Goal: Transaction & Acquisition: Purchase product/service

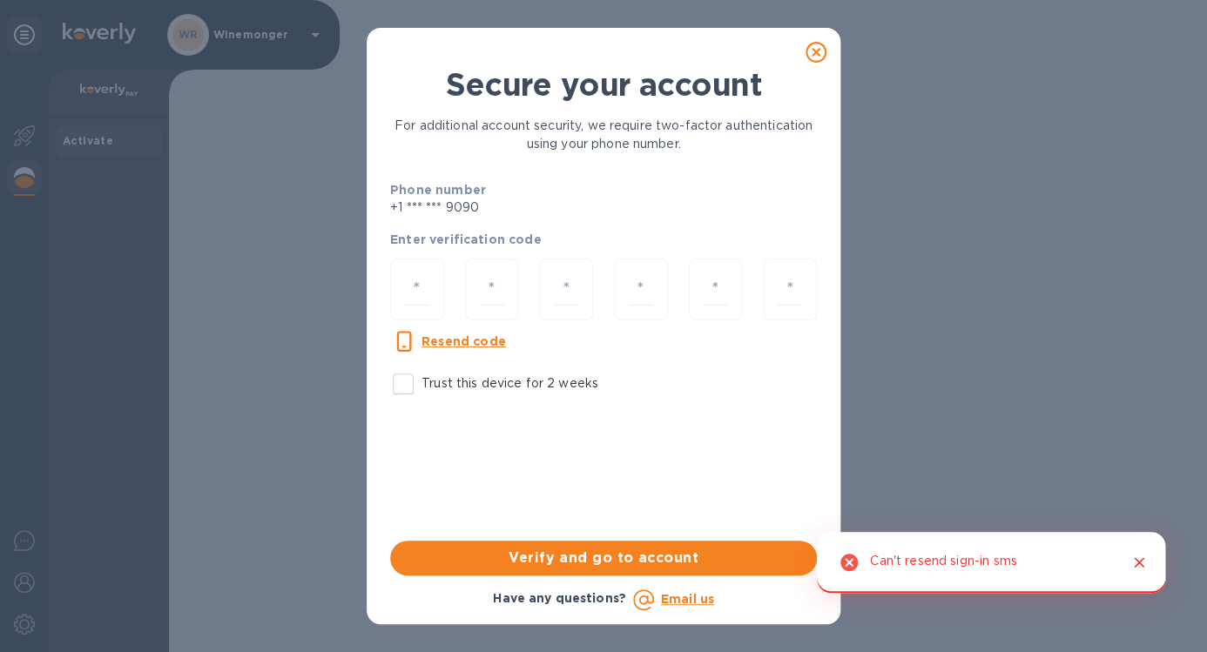
drag, startPoint x: 402, startPoint y: 381, endPoint x: 412, endPoint y: 359, distance: 24.6
click at [402, 381] on input "Trust this device for 2 weeks" at bounding box center [403, 384] width 37 height 37
checkbox input "true"
click at [410, 291] on input "number" at bounding box center [417, 289] width 24 height 32
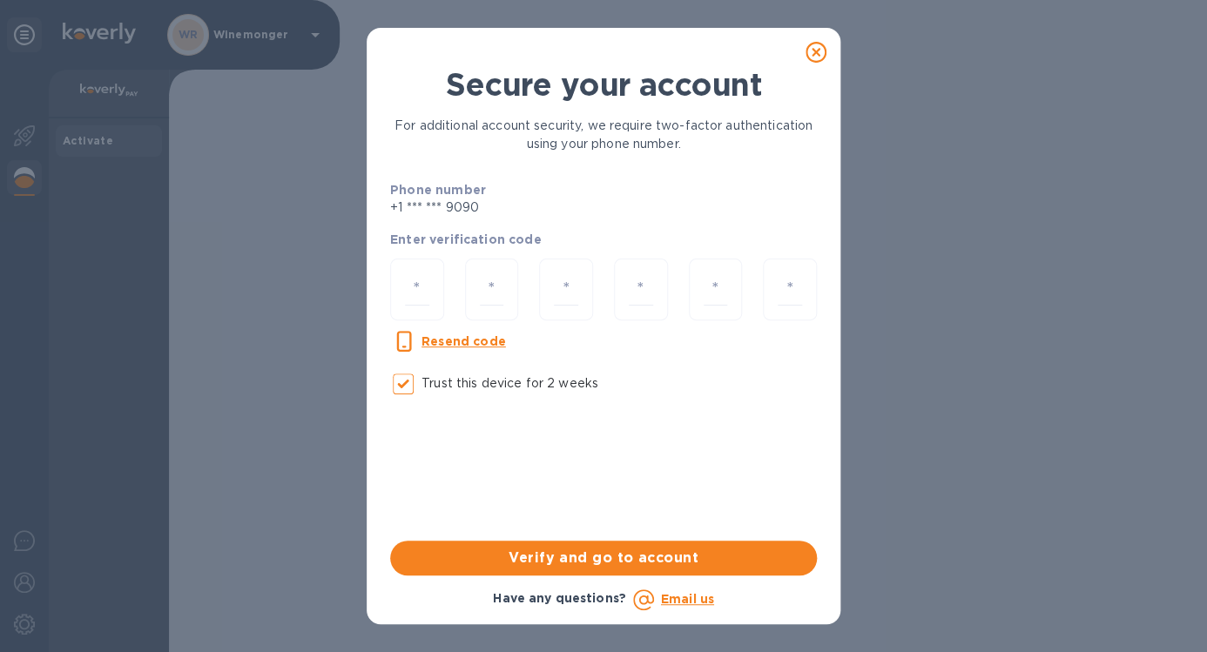
click at [492, 442] on div "Secure your account For additional account security, we require two-factor auth…" at bounding box center [603, 303] width 427 height 475
click at [469, 343] on u "Resend code" at bounding box center [464, 341] width 84 height 14
click at [422, 290] on input "number" at bounding box center [417, 289] width 24 height 32
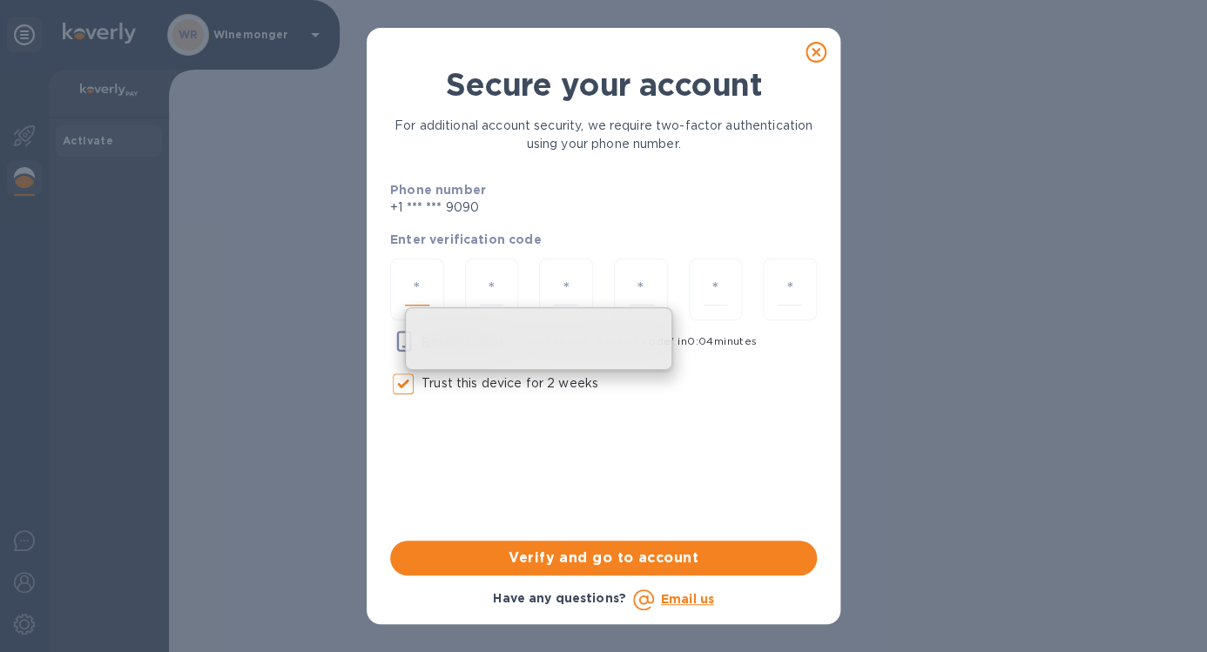
type input "8"
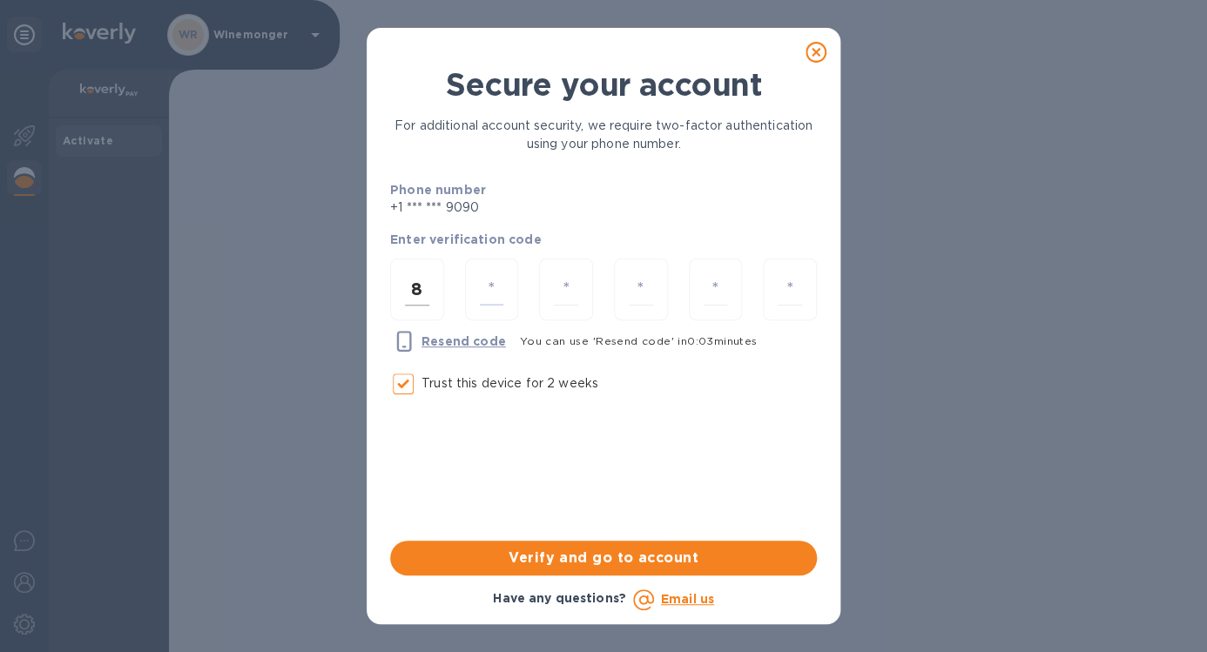
type input "2"
type input "1"
type input "4"
type input "2"
type input "4"
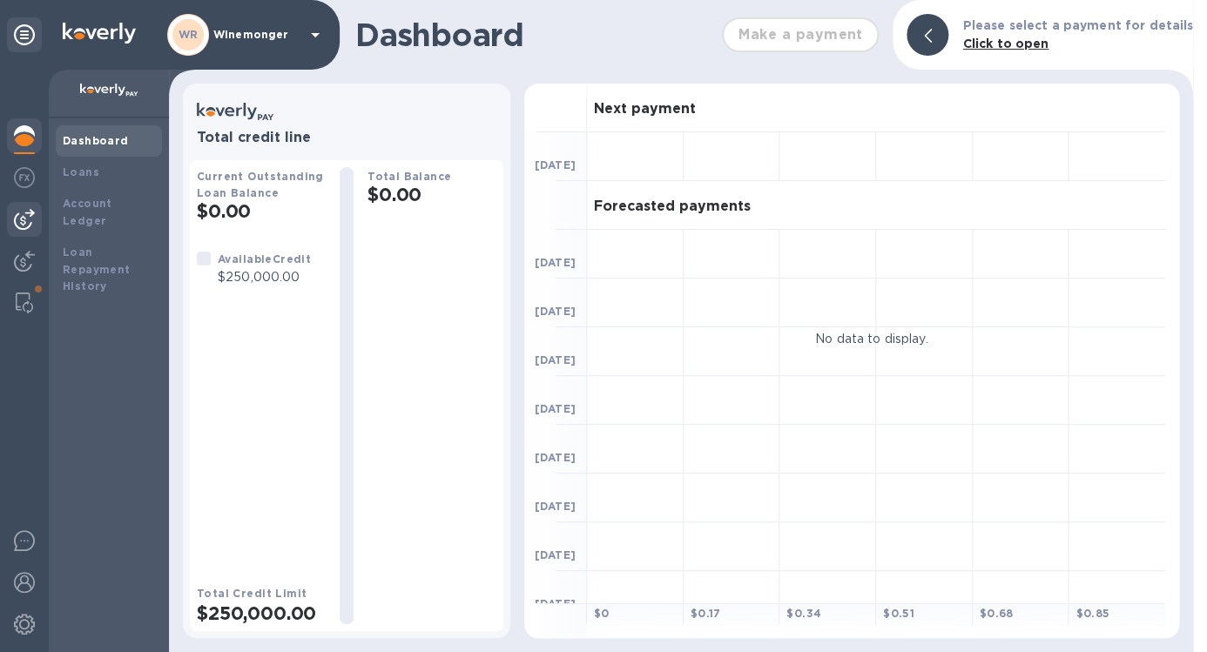
click at [24, 211] on img at bounding box center [24, 219] width 21 height 21
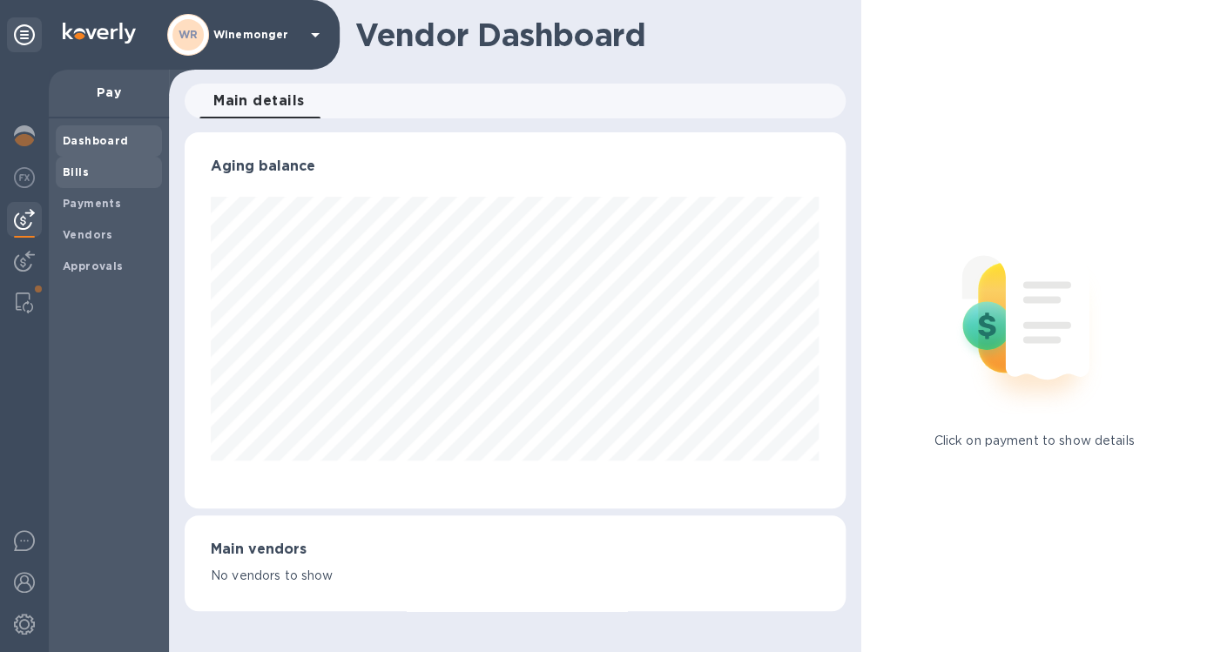
scroll to position [376, 660]
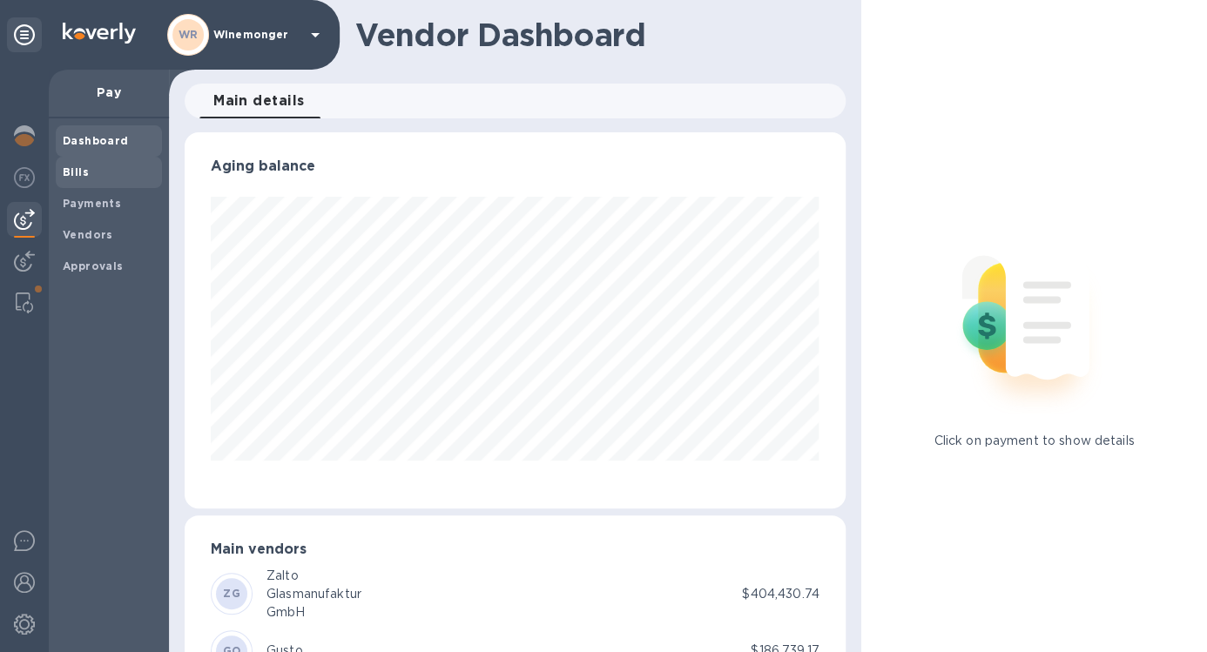
click at [84, 178] on b "Bills" at bounding box center [76, 171] width 26 height 13
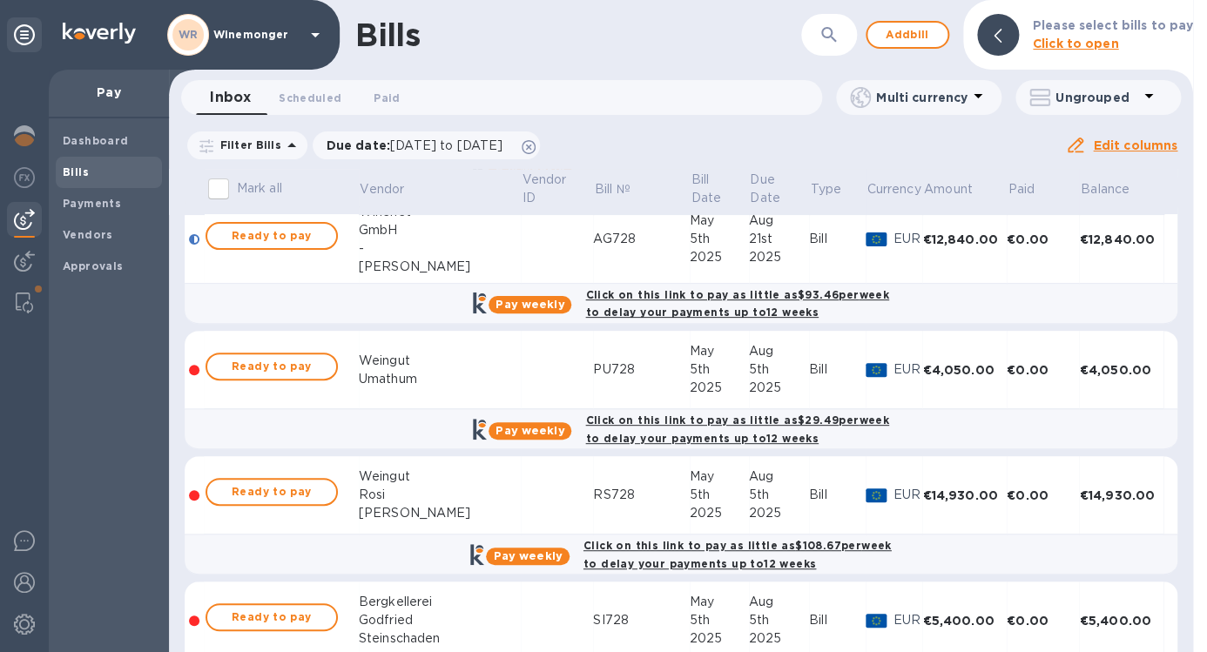
scroll to position [157, 0]
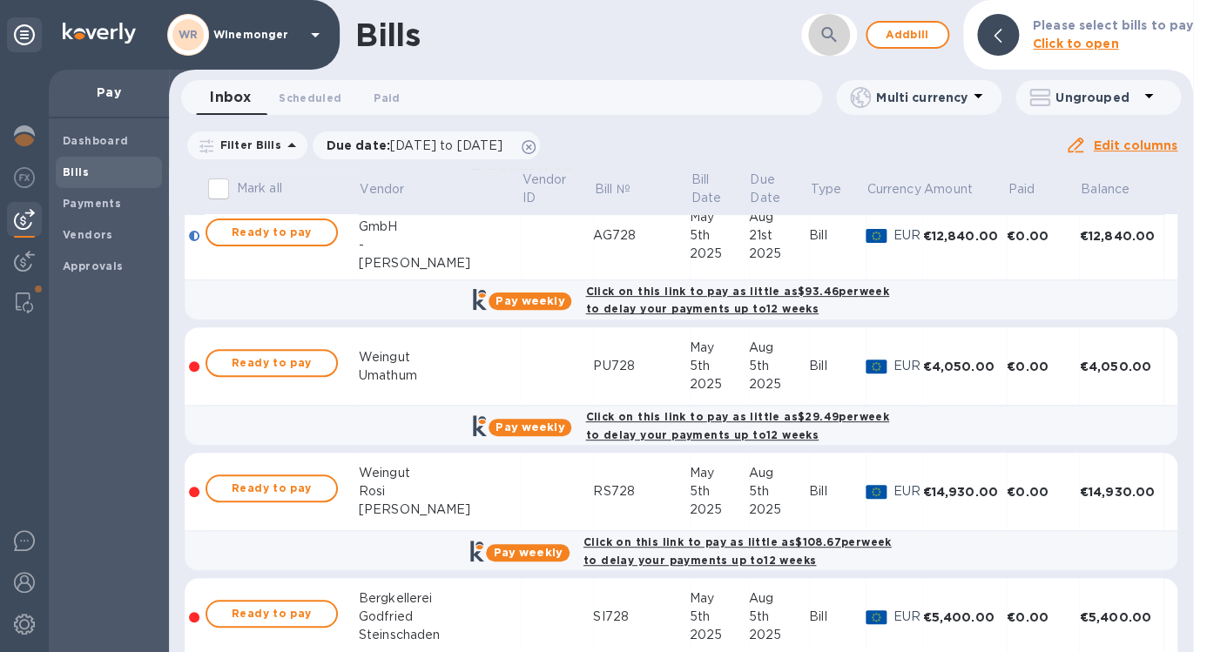
click at [819, 36] on icon "button" at bounding box center [829, 34] width 21 height 21
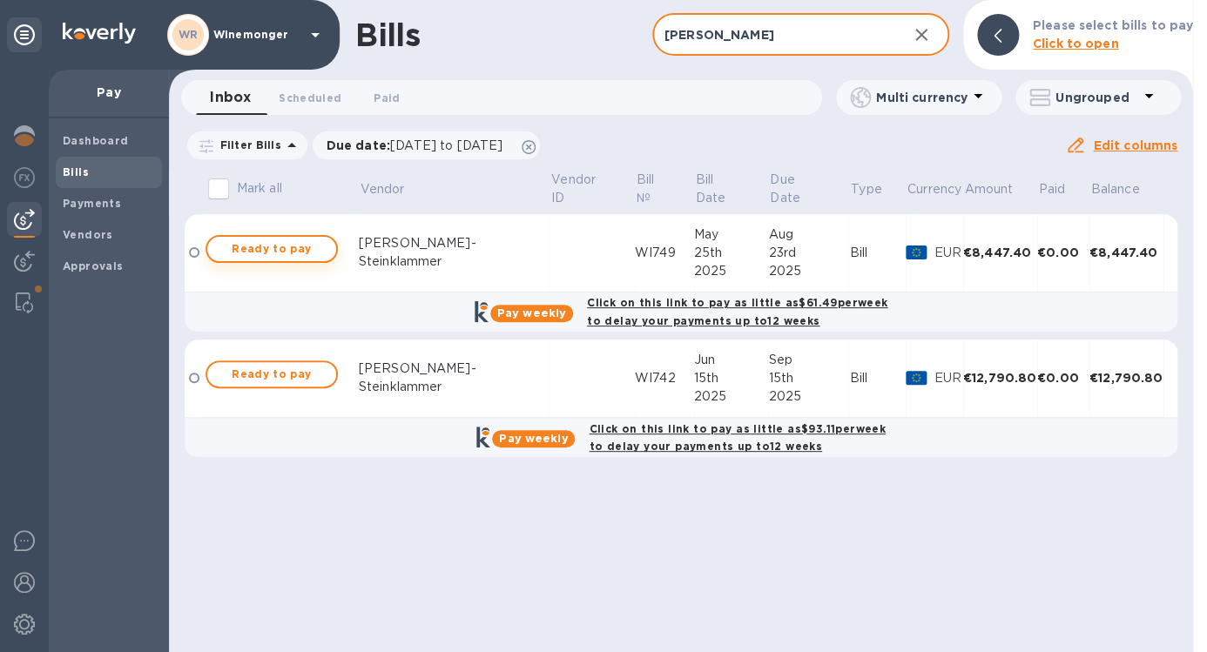
type input "[PERSON_NAME]"
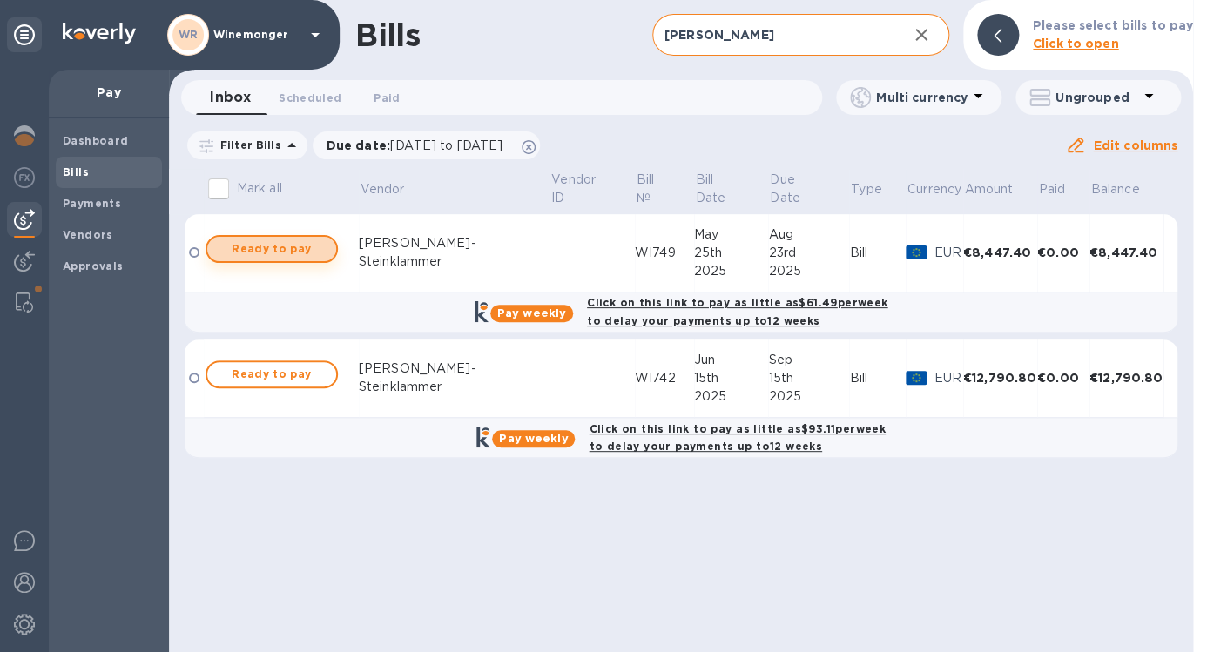
click at [273, 254] on span "Ready to pay" at bounding box center [271, 249] width 101 height 21
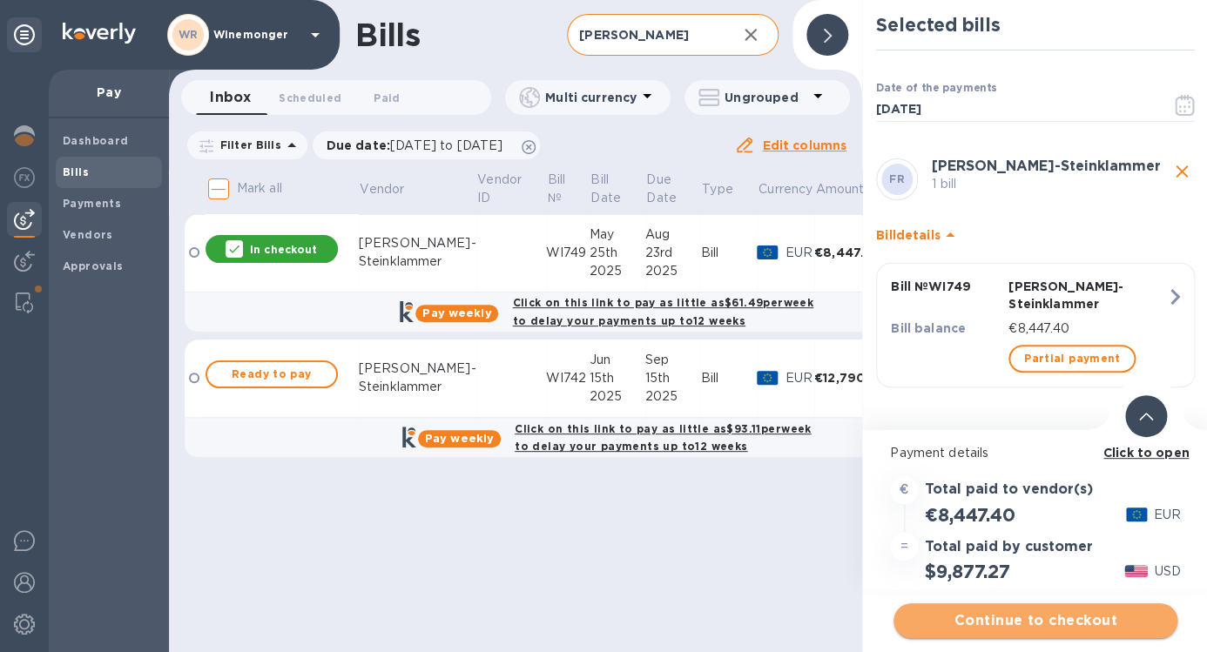
click at [1003, 619] on span "Continue to checkout" at bounding box center [1035, 621] width 256 height 21
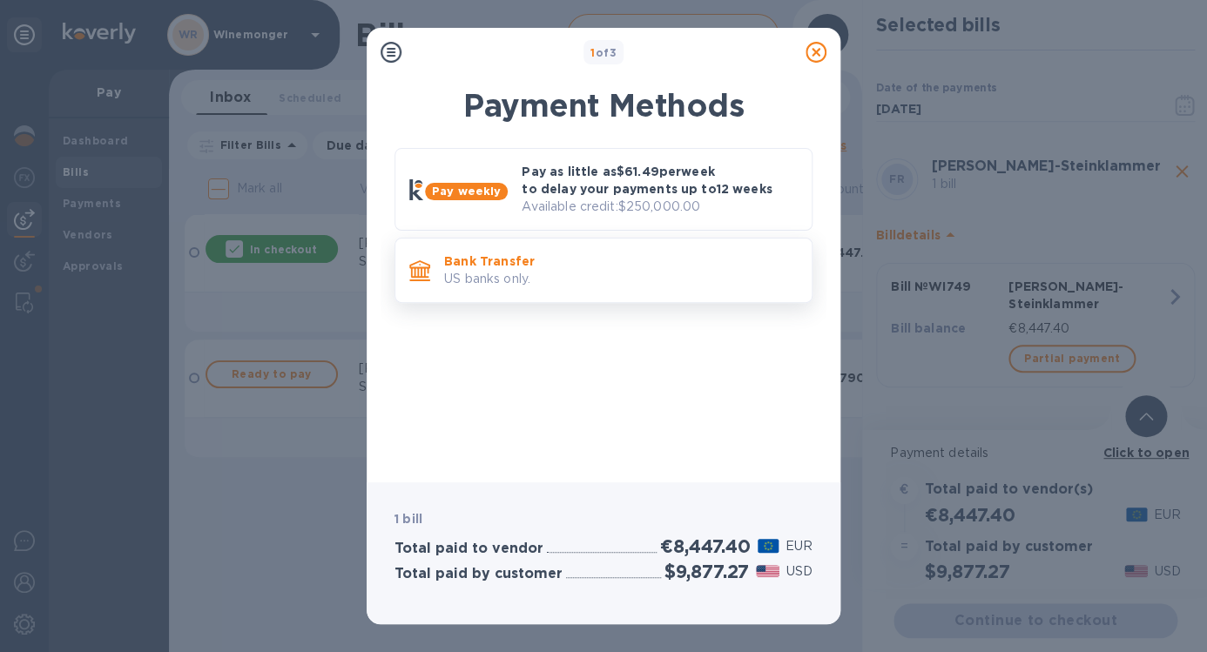
click at [673, 278] on p "US banks only." at bounding box center [621, 279] width 354 height 18
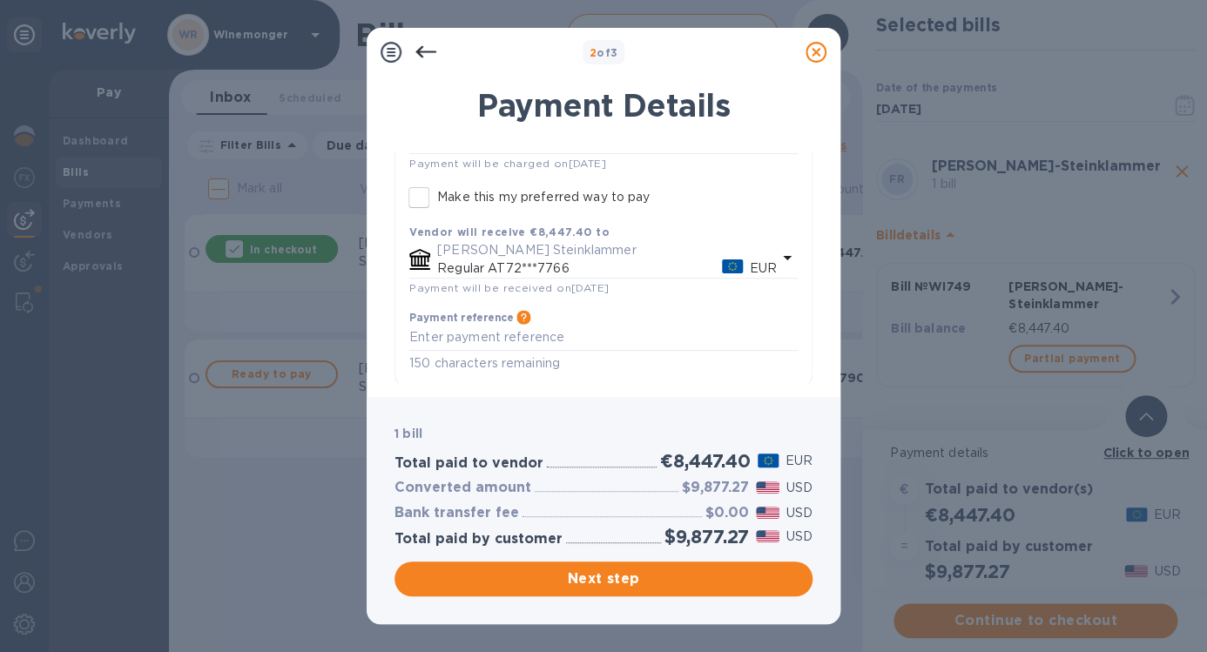
scroll to position [200, 0]
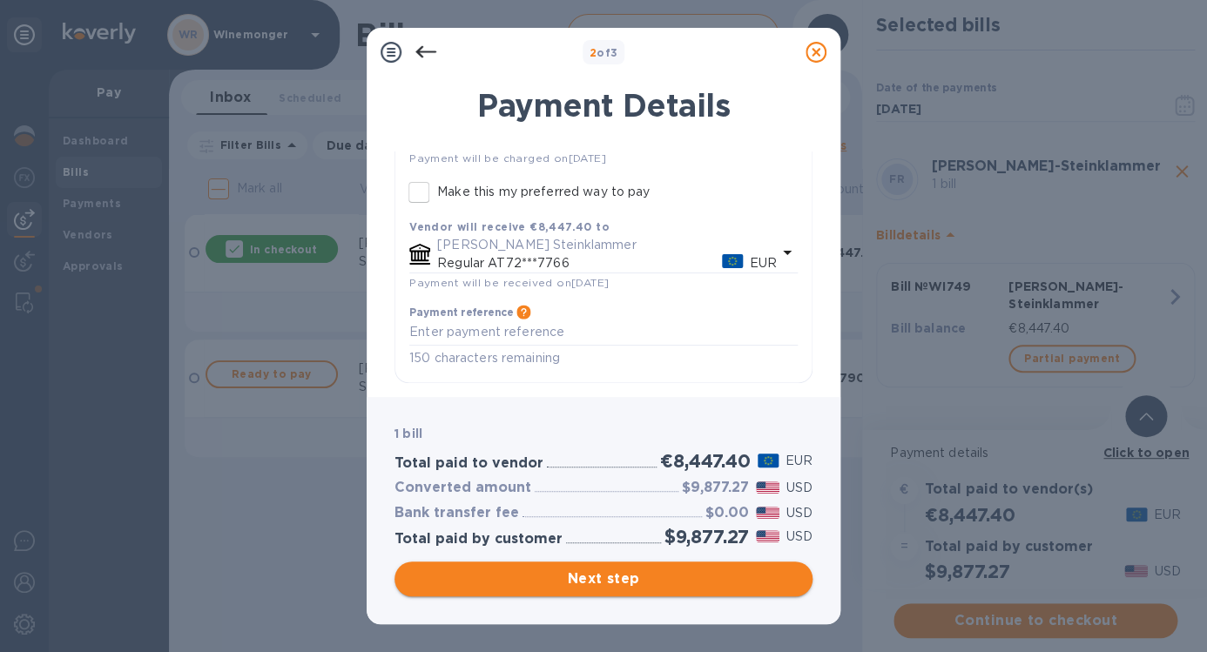
click at [593, 574] on span "Next step" at bounding box center [603, 579] width 390 height 21
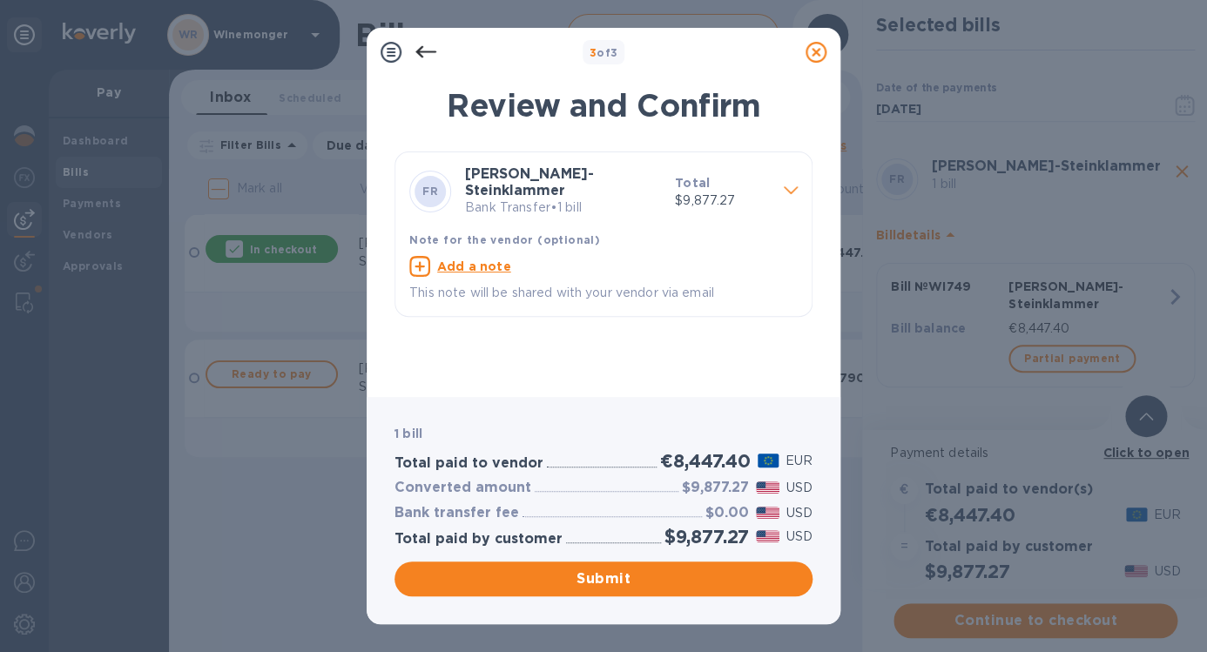
click at [464, 264] on u "Add a note" at bounding box center [474, 267] width 74 height 14
click at [475, 270] on textarea at bounding box center [589, 268] width 361 height 15
paste textarea "2025000087"
type textarea "2025000087"
click at [599, 587] on span "Submit" at bounding box center [603, 579] width 390 height 21
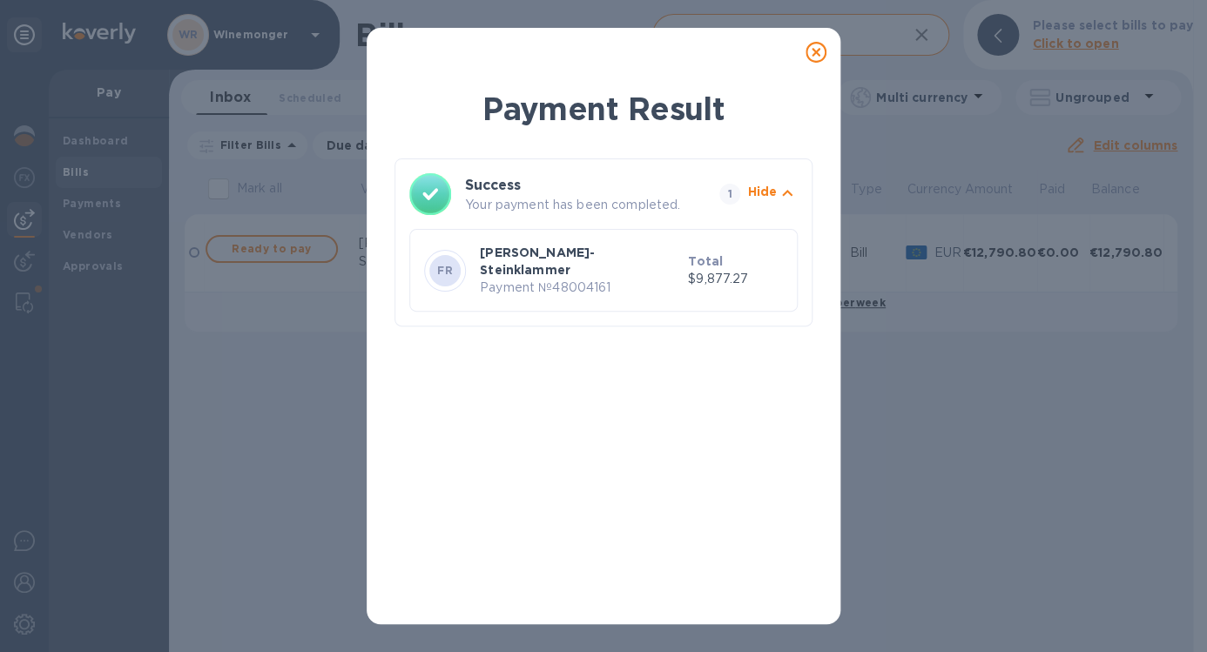
click at [817, 50] on icon at bounding box center [816, 52] width 21 height 21
